Goal: Task Accomplishment & Management: Complete application form

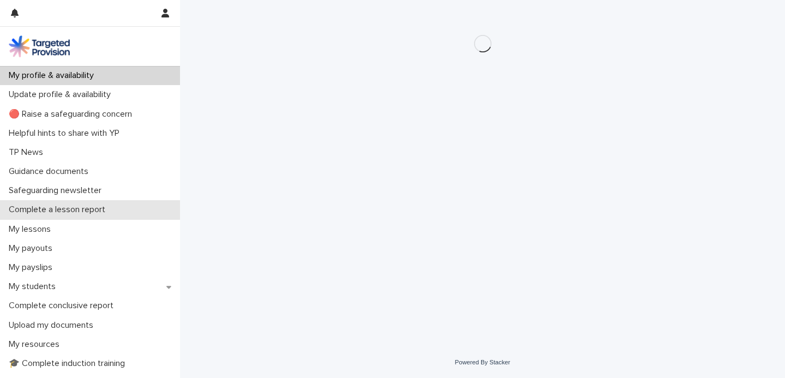
click at [121, 210] on div "Complete a lesson report" at bounding box center [90, 209] width 180 height 19
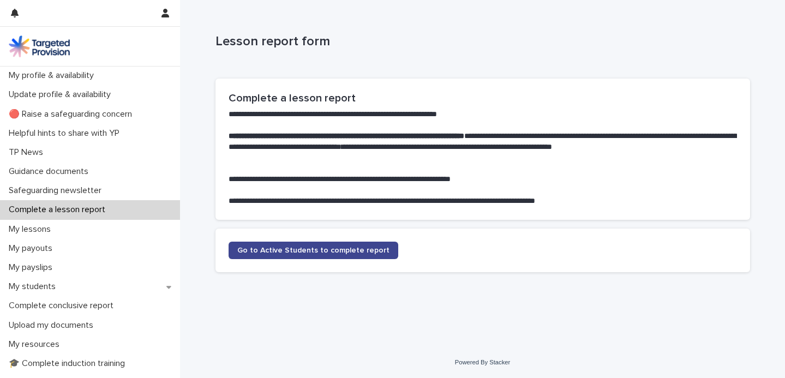
click at [277, 247] on span "Go to Active Students to complete report" at bounding box center [313, 251] width 152 height 8
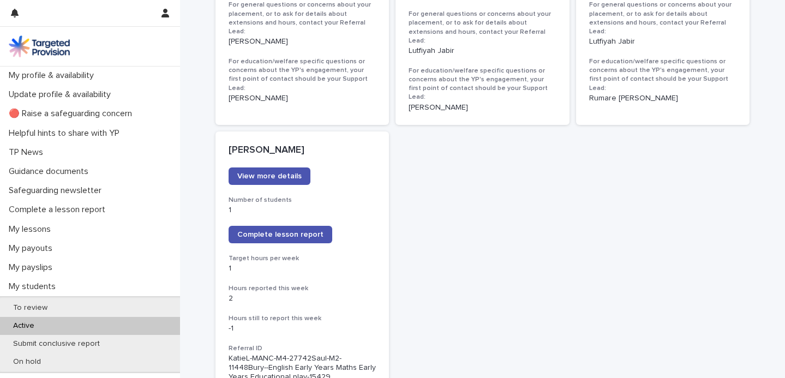
scroll to position [796, 0]
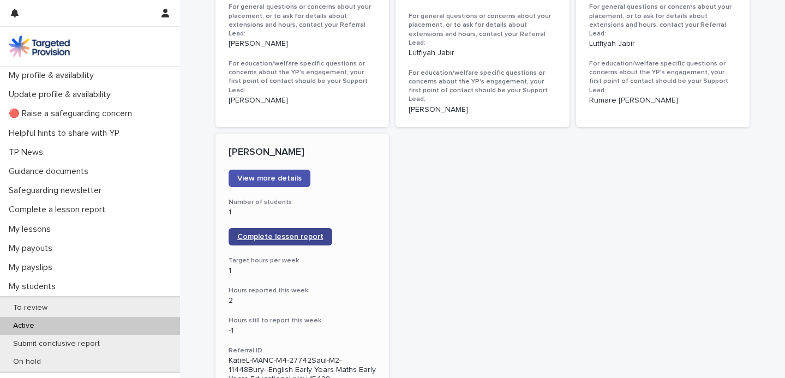
click at [270, 233] on span "Complete lesson report" at bounding box center [280, 237] width 86 height 8
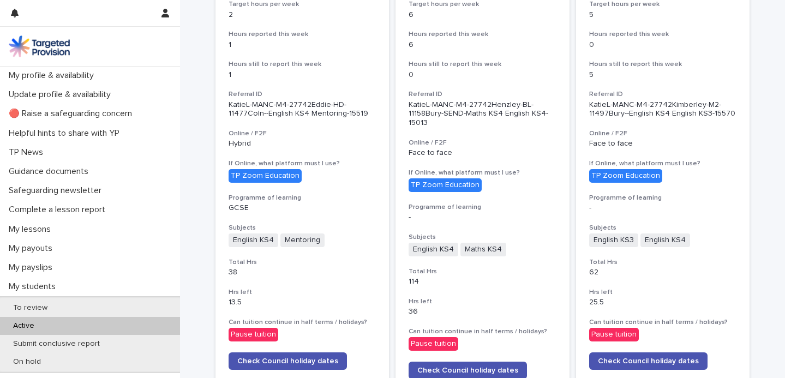
scroll to position [115, 0]
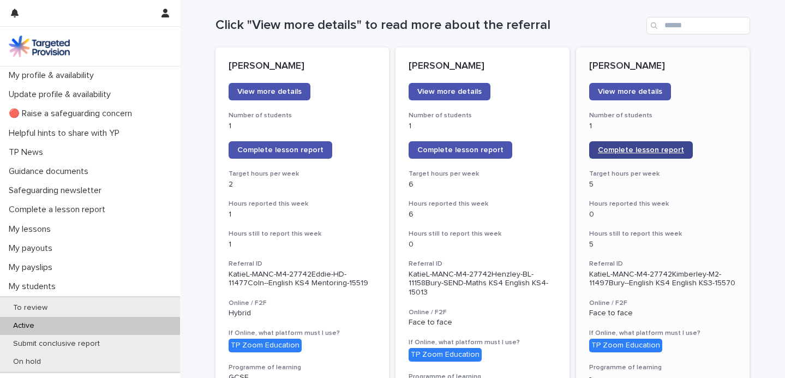
click at [629, 153] on span "Complete lesson report" at bounding box center [641, 150] width 86 height 8
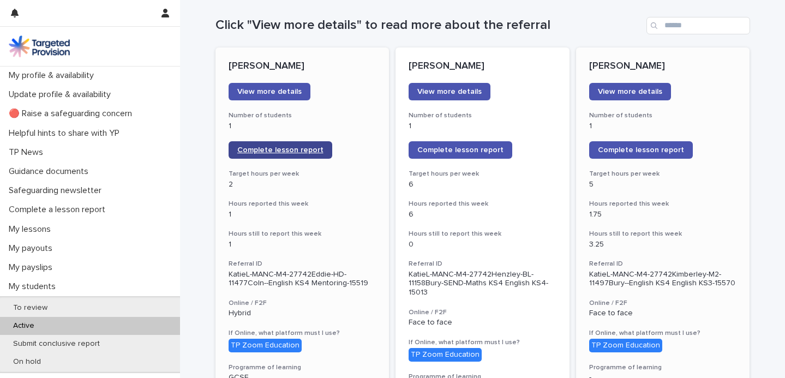
click at [301, 148] on span "Complete lesson report" at bounding box center [280, 150] width 86 height 8
